Goal: Check status: Check status

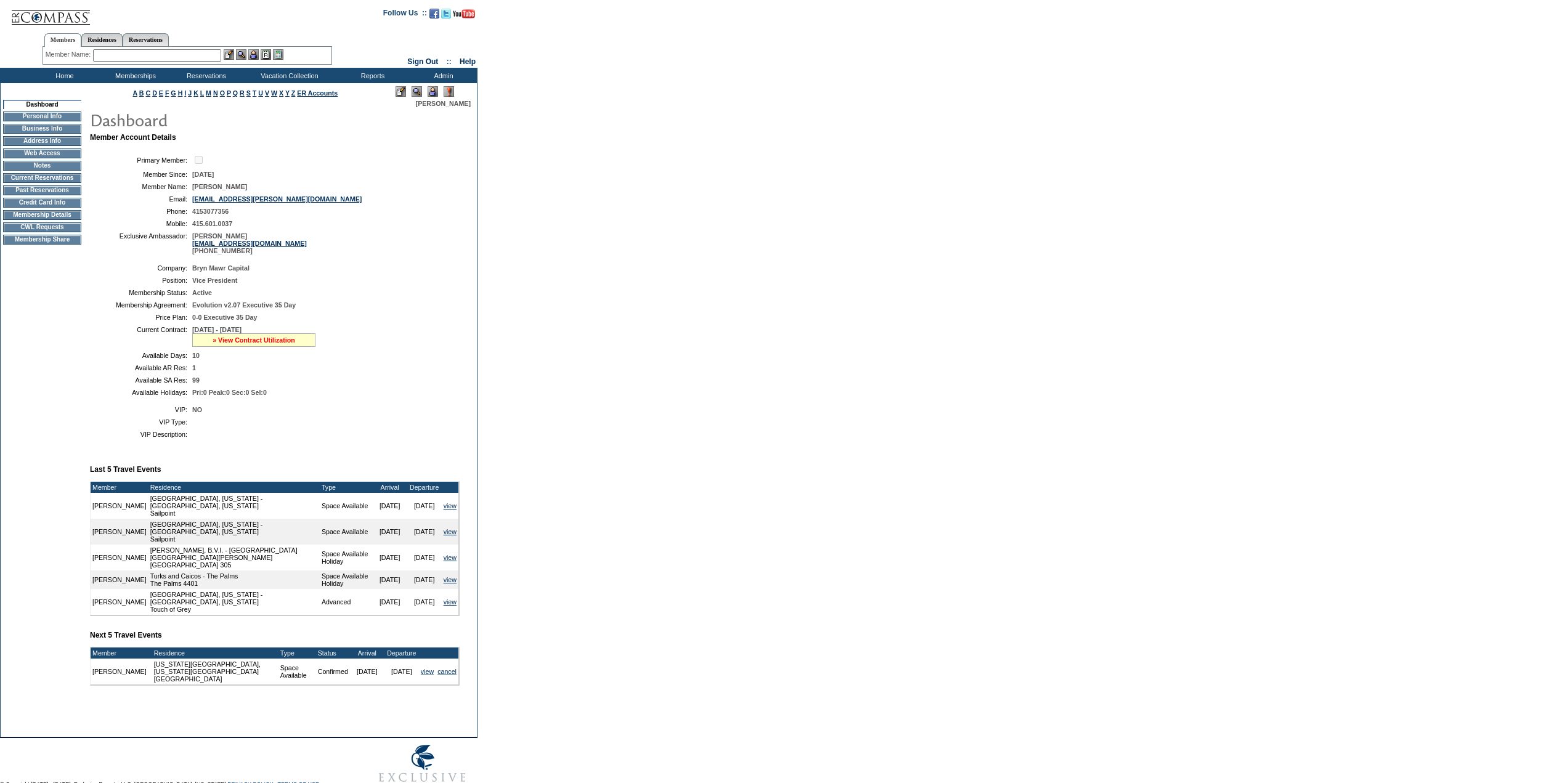
click at [266, 344] on link "» View Contract Utilization" at bounding box center [253, 340] width 82 height 8
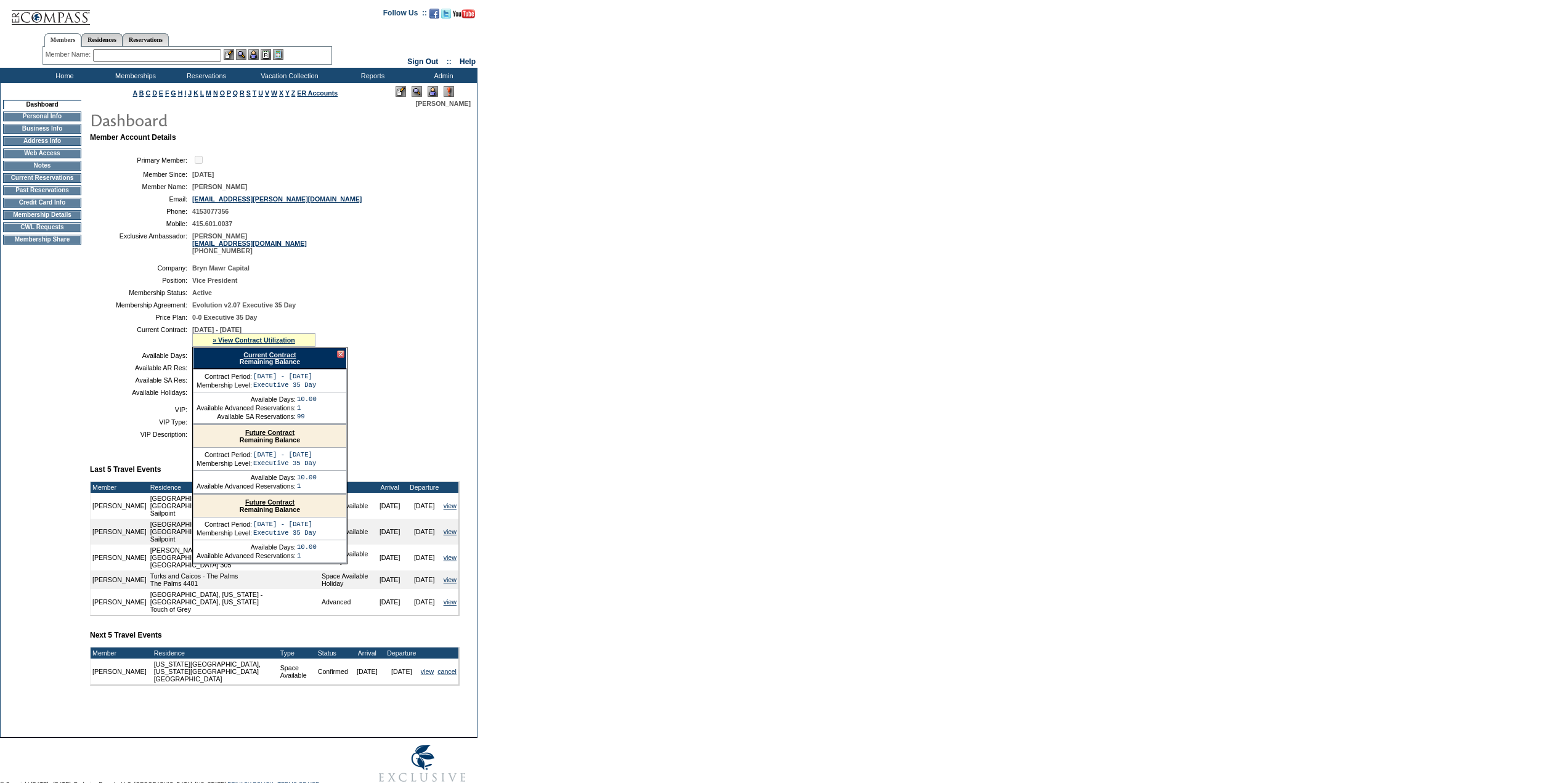
click at [281, 358] on link "Current Contract" at bounding box center [269, 355] width 53 height 8
click at [158, 59] on input "text" at bounding box center [157, 56] width 128 height 12
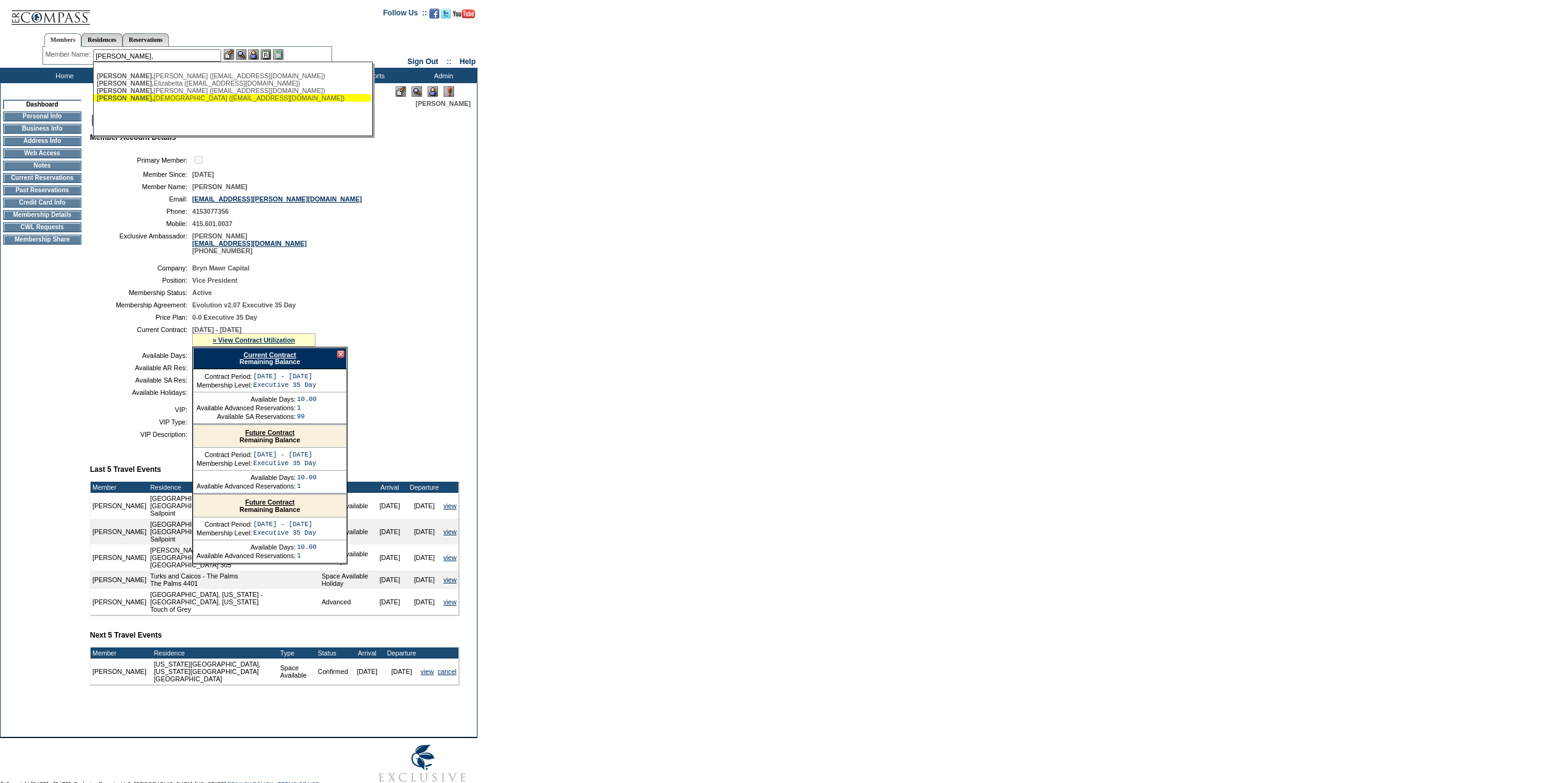
click at [158, 102] on div "[PERSON_NAME] ([EMAIL_ADDRESS][DOMAIN_NAME])" at bounding box center [232, 98] width 271 height 8
type input "[PERSON_NAME] ([EMAIL_ADDRESS][DOMAIN_NAME])"
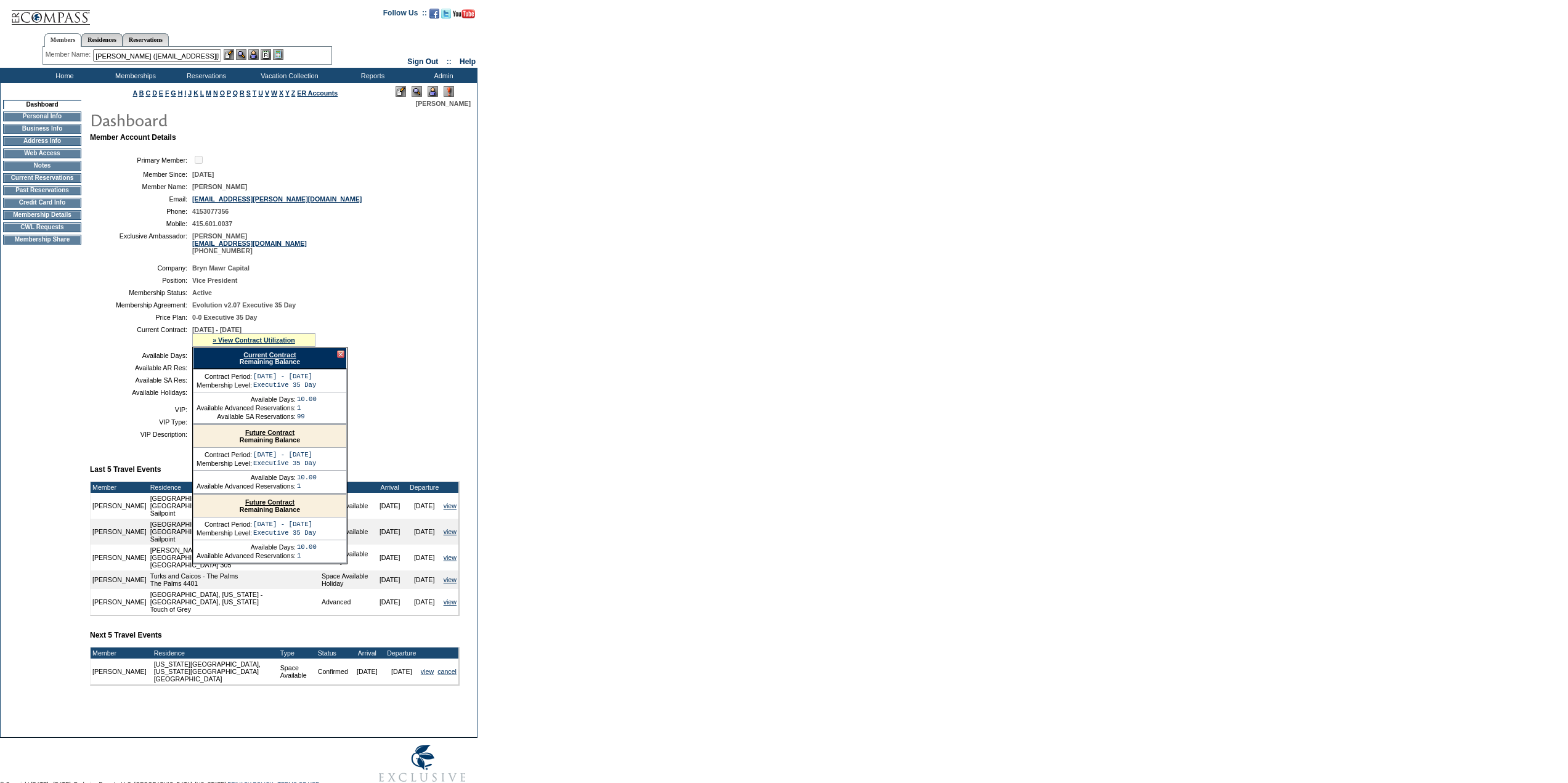
click at [242, 56] on img at bounding box center [241, 55] width 11 height 11
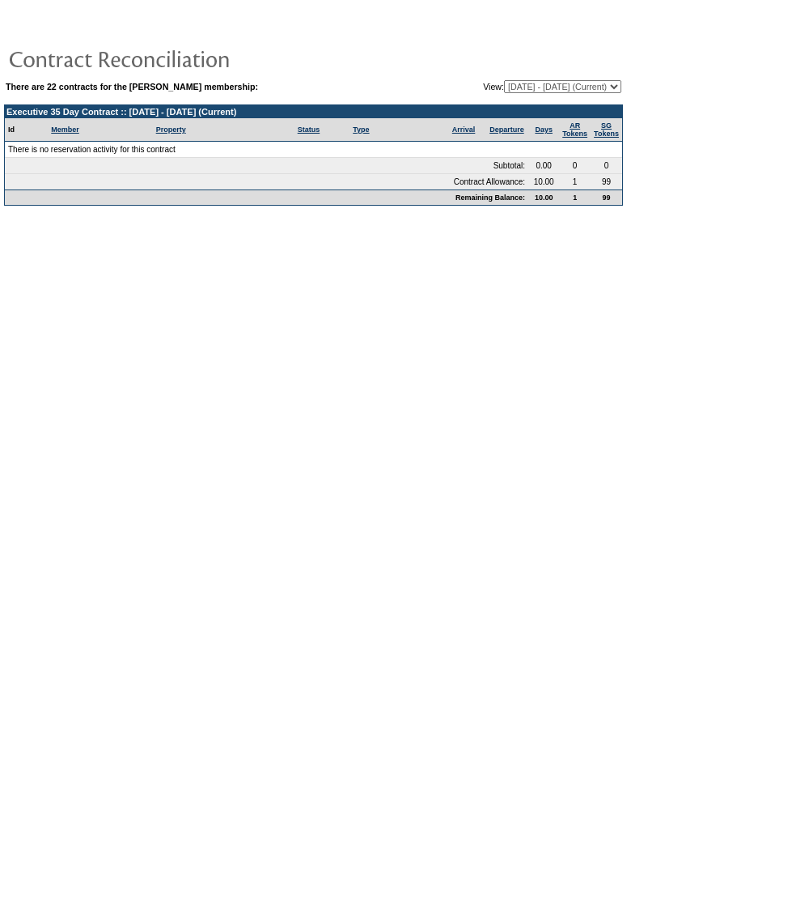
click at [508, 87] on select "[DATE] - [DATE] [DATE] - [DATE] [DATE] - [DATE] [DATE] - [DATE] [DATE] - [DATE]…" at bounding box center [562, 86] width 117 height 13
select select "120740"
click at [504, 81] on select "09/18/07 - 09/30/08 10/01/08 - 09/30/09 10/01/09 - 09/30/10 10/01/10 - 09/30/11…" at bounding box center [562, 86] width 117 height 13
